Goal: Task Accomplishment & Management: Complete application form

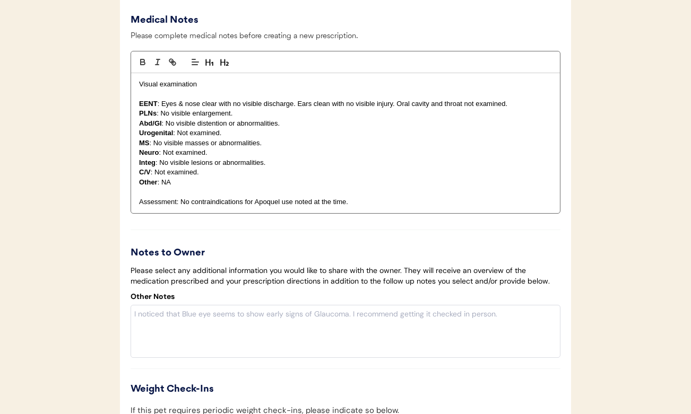
scroll to position [1488, 0]
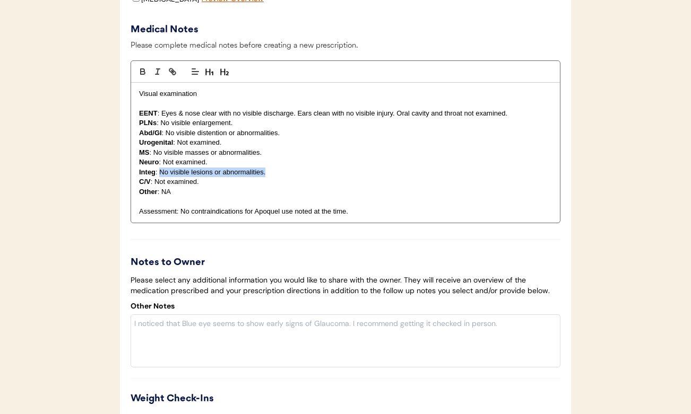
drag, startPoint x: 273, startPoint y: 184, endPoint x: 161, endPoint y: 186, distance: 112.0
click at [161, 177] on p "Integ : No visible lesions or abnormalities." at bounding box center [345, 173] width 413 height 10
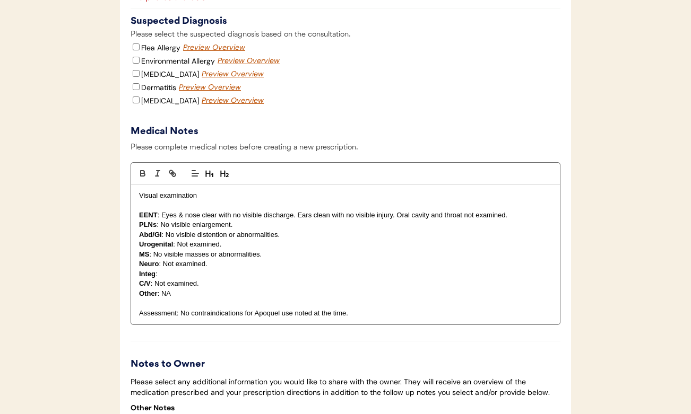
scroll to position [1392, 0]
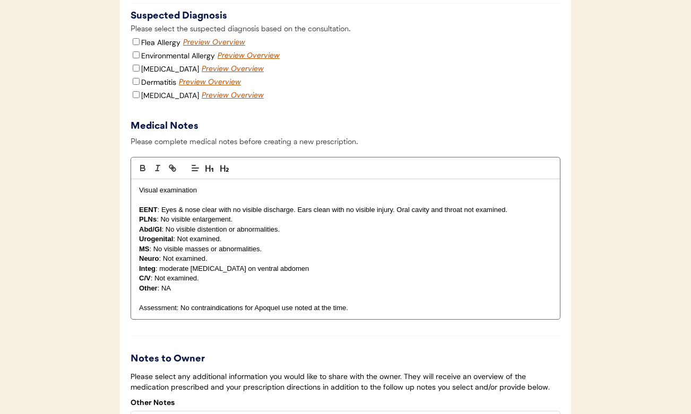
click at [189, 274] on p "Integ : moderate erythema on ventral abdomen" at bounding box center [345, 269] width 413 height 10
click at [361, 274] on p "Integ : moderate generalized erythema on ventral abdomen" at bounding box center [345, 269] width 413 height 10
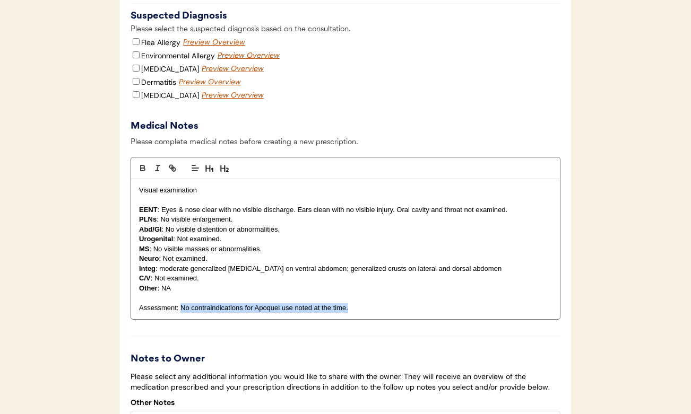
drag, startPoint x: 362, startPoint y: 320, endPoint x: 182, endPoint y: 318, distance: 180.4
click at [182, 313] on p "Assessment: No contraindications for Apoquel use noted at the time." at bounding box center [345, 308] width 413 height 10
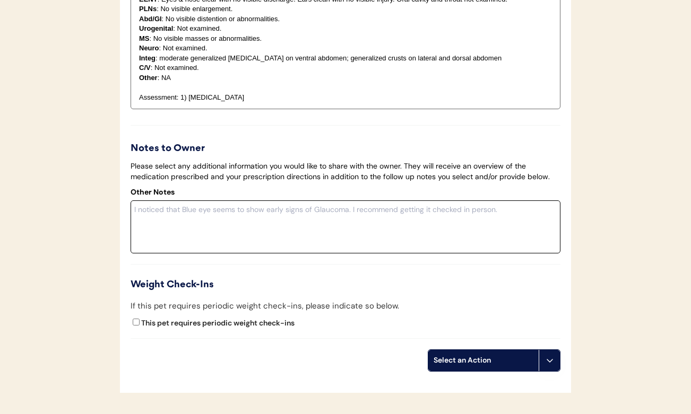
scroll to position [1319, 0]
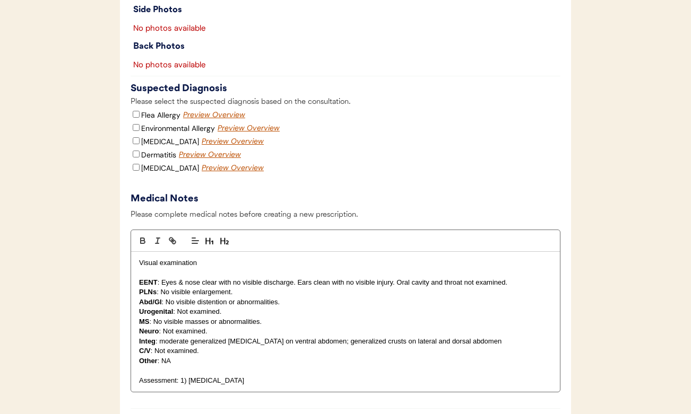
click at [136, 131] on input "Environmental Allergy" at bounding box center [136, 127] width 7 height 7
checkbox input "true"
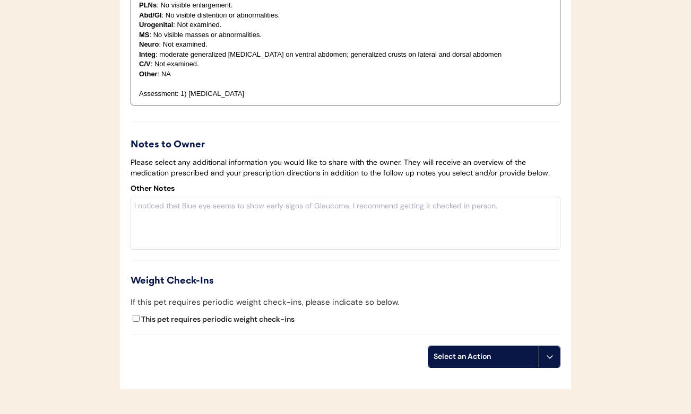
scroll to position [1617, 0]
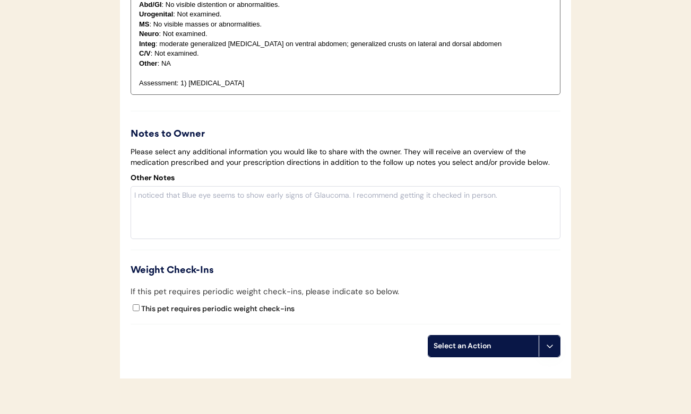
click at [473, 352] on div "Select an Action" at bounding box center [483, 346] width 100 height 11
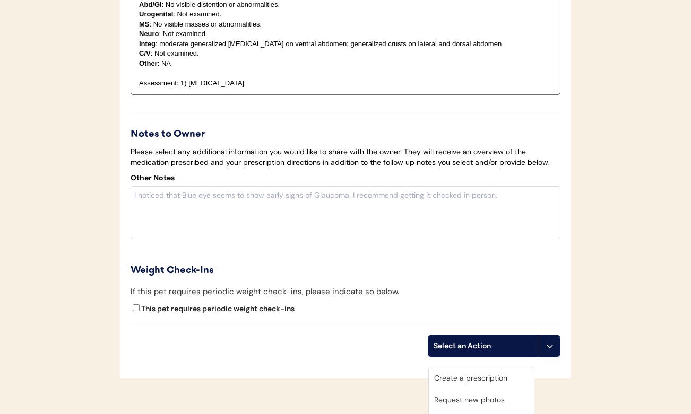
click at [465, 378] on div "Create a prescription" at bounding box center [481, 379] width 105 height 22
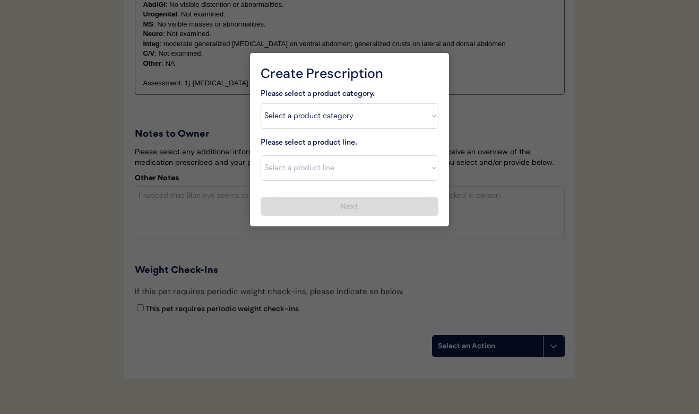
click at [306, 153] on div "Please select a product line. Select a product line" at bounding box center [349, 159] width 178 height 44
select select ""allergies""
select select ""Apoquel Chewable Tablet""
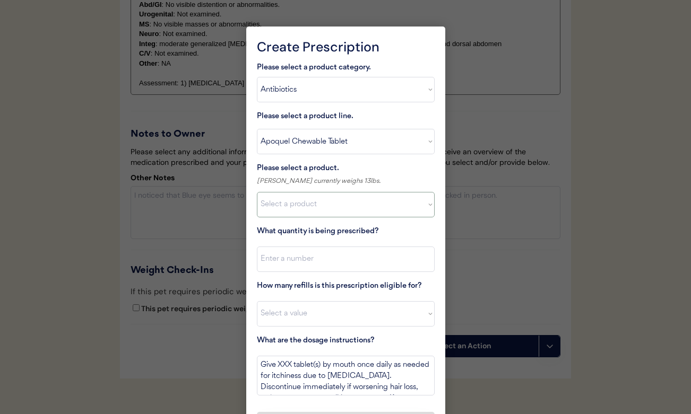
select select ""1348695171700984260__LOOKUP__1717977899750x660708022567858000""
click at [314, 259] on input "input" at bounding box center [346, 259] width 178 height 25
type input "30"
select select "0"
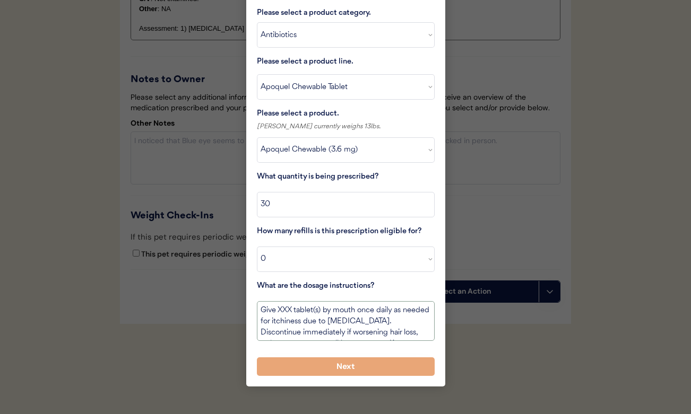
scroll to position [1686, 0]
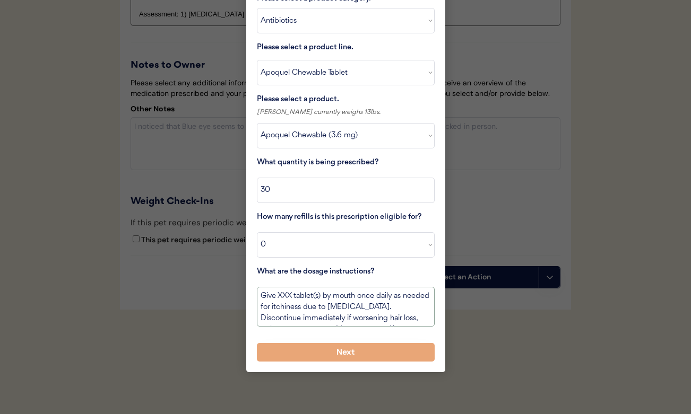
click at [284, 293] on textarea "Give XXX tablet(s) by mouth once daily as needed for itchiness due to allergies…" at bounding box center [346, 307] width 178 height 40
click at [311, 294] on textarea "Give 1 tablet(s) by mouth once daily as needed for itchiness due to allergies. …" at bounding box center [346, 307] width 178 height 40
click at [347, 294] on textarea "Give 1 tablet by mouth once daily as needed for itchiness due to allergies. Dis…" at bounding box center [346, 307] width 178 height 40
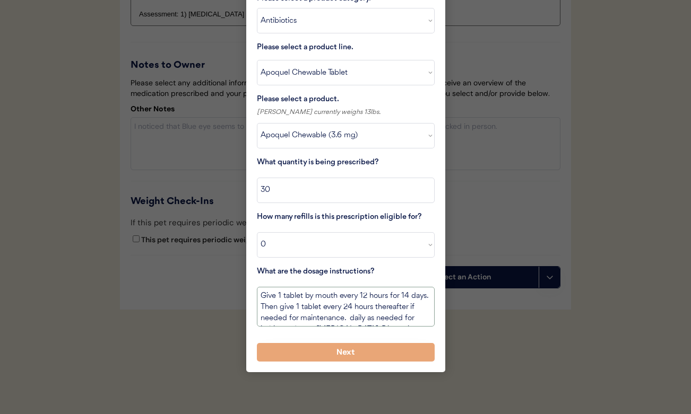
scroll to position [46, 0]
drag, startPoint x: 389, startPoint y: 317, endPoint x: 532, endPoint y: 423, distance: 177.8
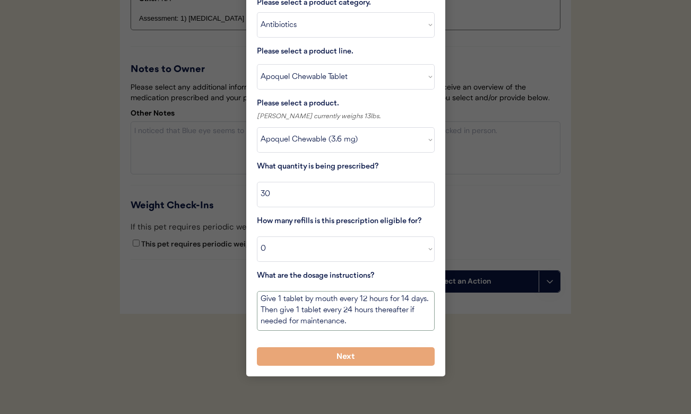
type textarea "Give 1 tablet by mouth every 12 hours for 14 days. Then give 1 tablet every 24 …"
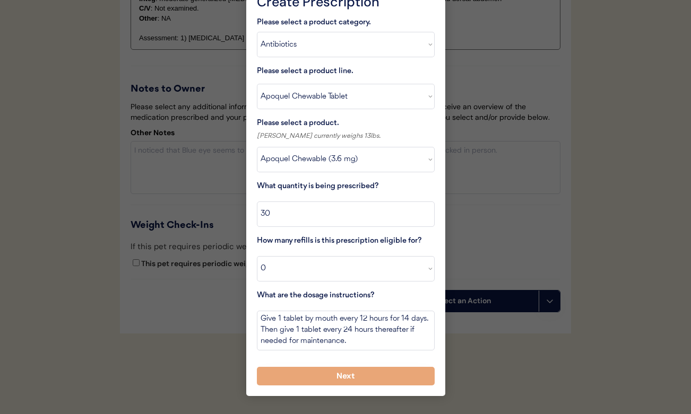
scroll to position [1656, 0]
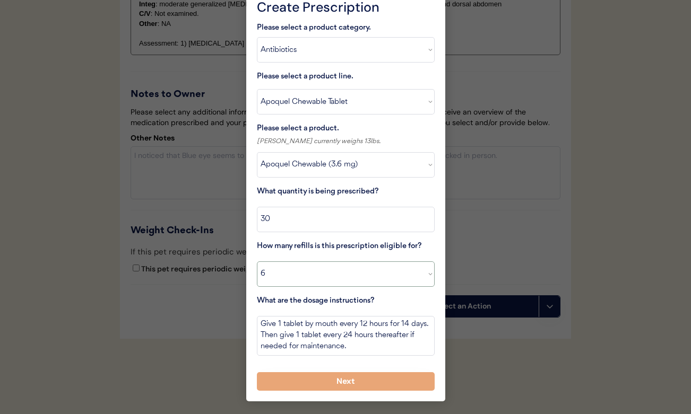
select select "5"
click at [358, 376] on button "Next" at bounding box center [346, 381] width 178 height 19
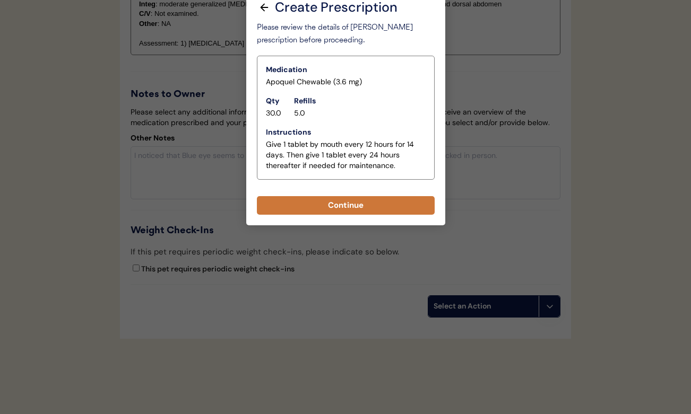
click at [325, 205] on button "Continue" at bounding box center [346, 205] width 178 height 19
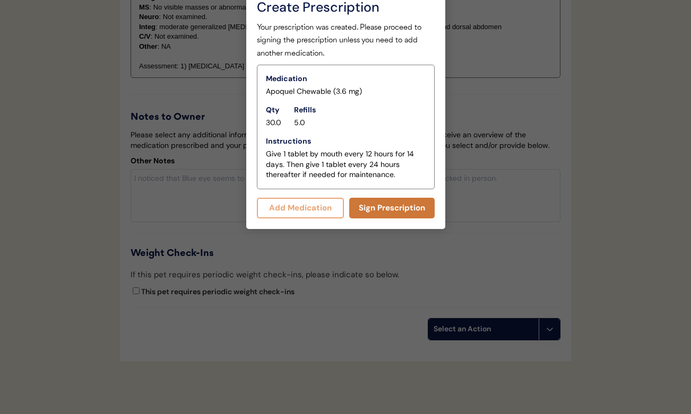
click at [352, 210] on button "Sign Prescription" at bounding box center [391, 208] width 85 height 21
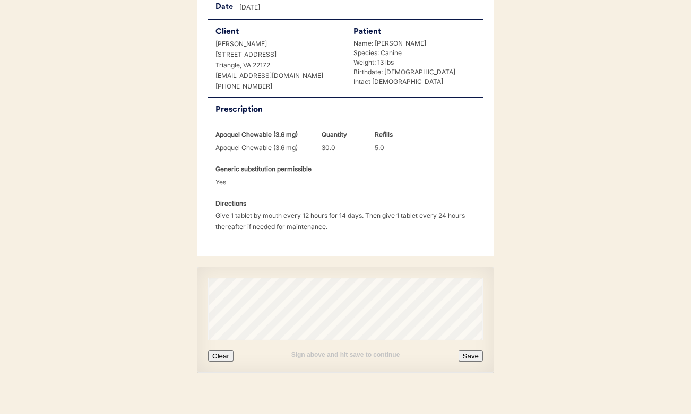
scroll to position [234, 0]
click at [225, 351] on button "Clear" at bounding box center [220, 356] width 25 height 11
click at [466, 351] on button "Save" at bounding box center [470, 356] width 24 height 11
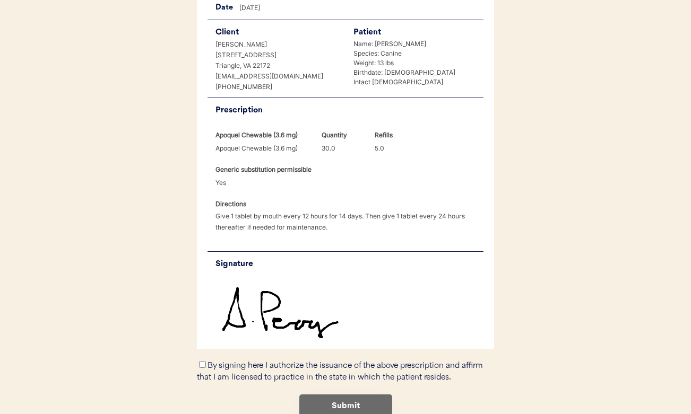
click at [203, 361] on input "By signing here I authorize the issuance of the above prescription and affirm t…" at bounding box center [202, 364] width 7 height 7
checkbox input "true"
click at [325, 395] on button "Submit" at bounding box center [345, 407] width 93 height 24
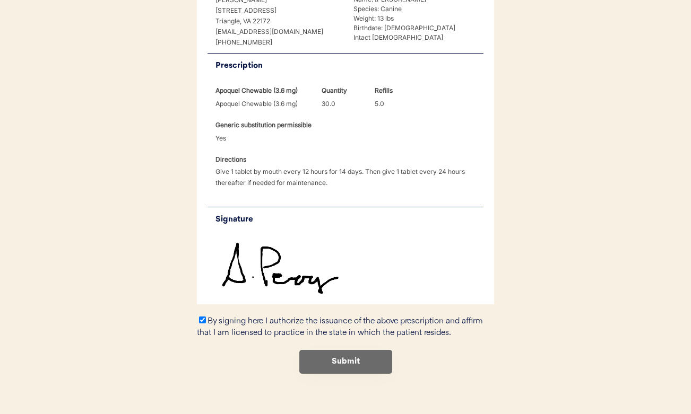
scroll to position [278, 0]
click at [317, 351] on button "Submit" at bounding box center [345, 363] width 93 height 24
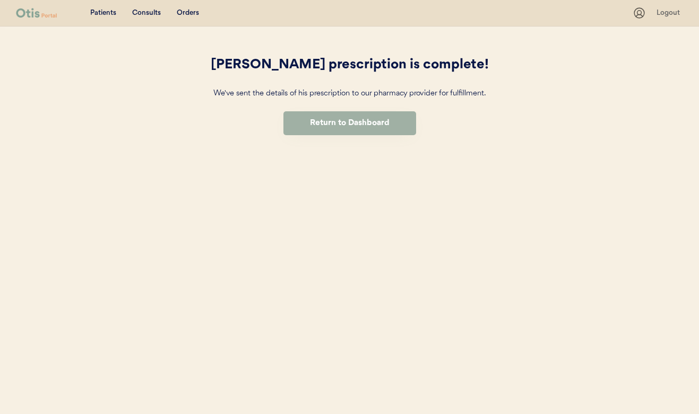
click at [298, 125] on button "Return to Dashboard" at bounding box center [349, 123] width 133 height 24
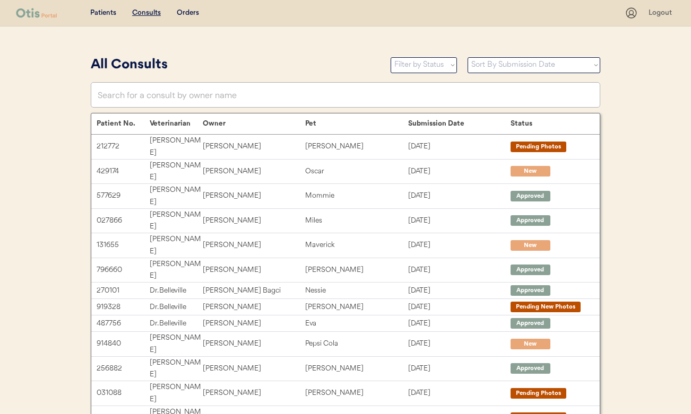
click at [147, 4] on div "Patients Consults Orders Logout" at bounding box center [345, 13] width 691 height 27
click at [146, 13] on u "Consults" at bounding box center [146, 12] width 29 height 7
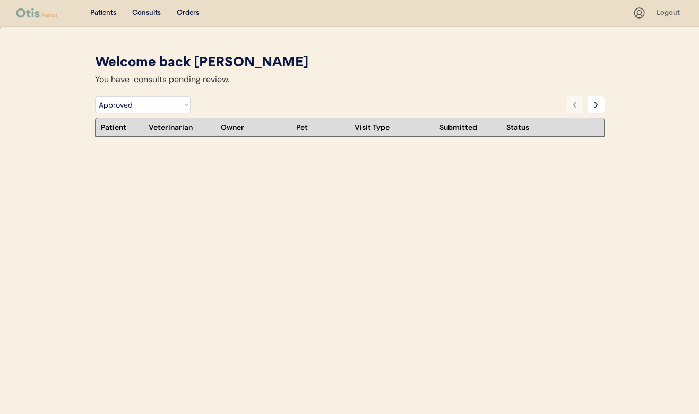
select select ""rejected""
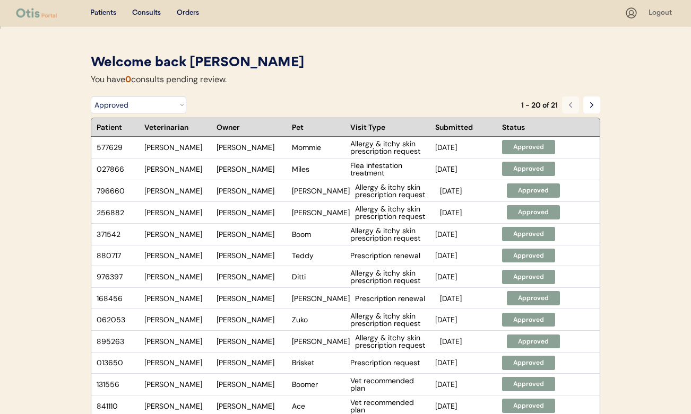
click at [185, 8] on div "Orders" at bounding box center [188, 13] width 22 height 11
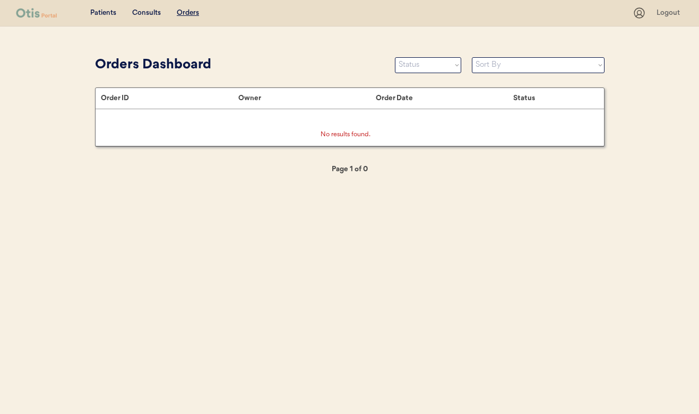
click at [108, 12] on div "Patients" at bounding box center [103, 13] width 26 height 11
